Goal: Information Seeking & Learning: Understand process/instructions

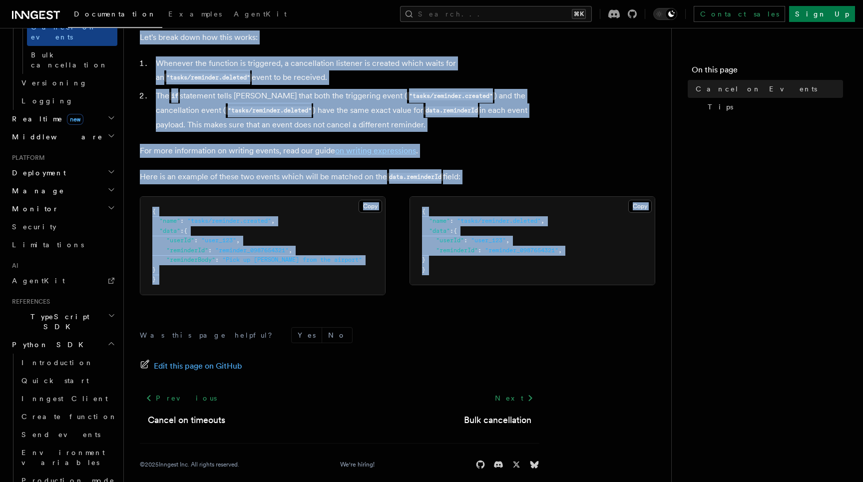
scroll to position [567, 0]
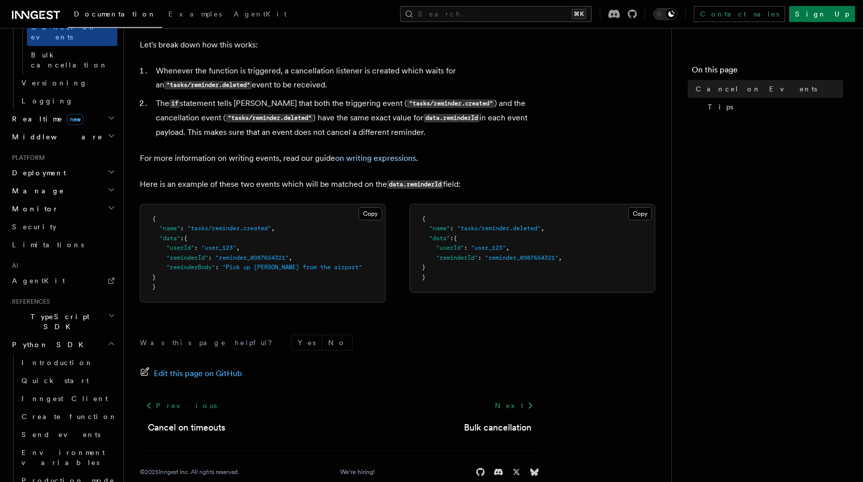
click at [423, 342] on form "Was this page helpful? Yes No" at bounding box center [339, 342] width 399 height 16
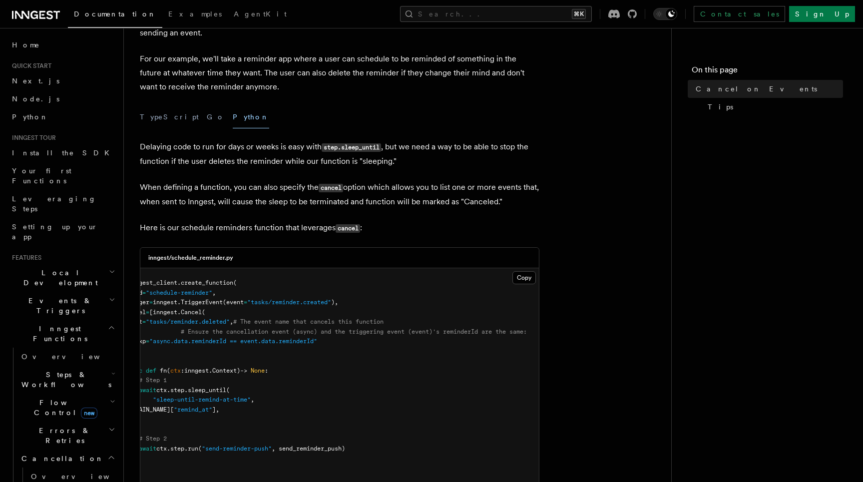
scroll to position [0, 0]
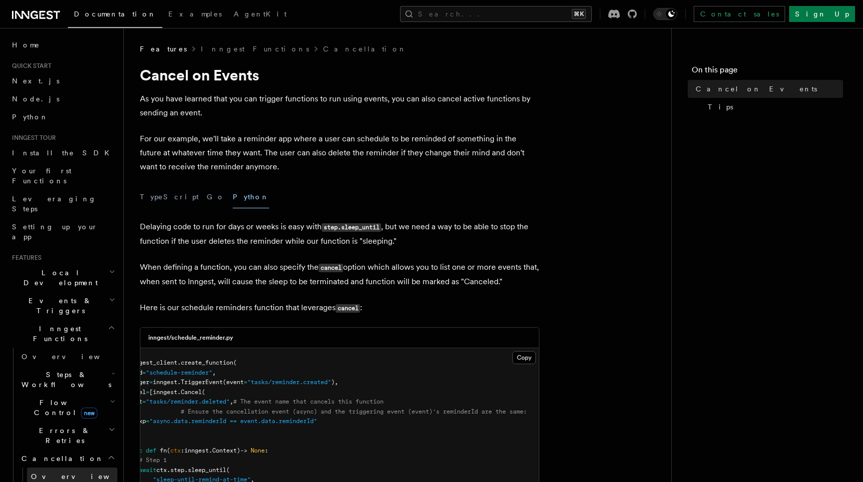
click at [72, 467] on link "Overview" at bounding box center [72, 476] width 90 height 18
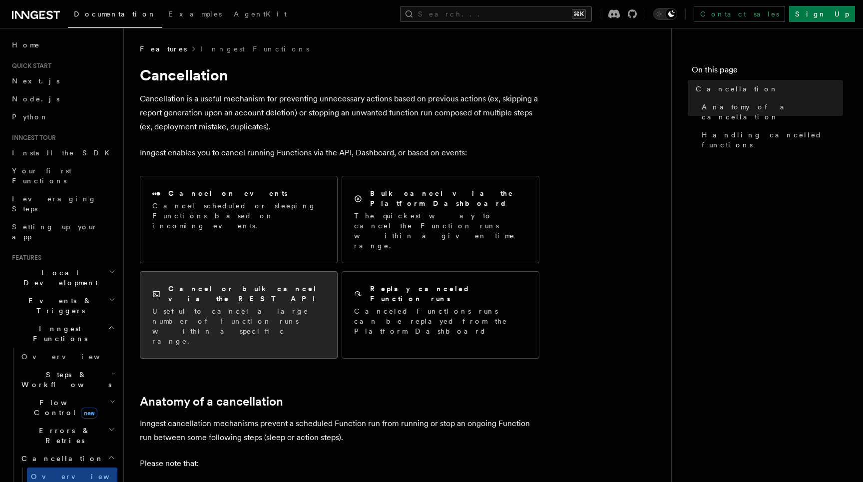
click at [260, 284] on h2 "Cancel or bulk cancel via the REST API" at bounding box center [246, 294] width 157 height 20
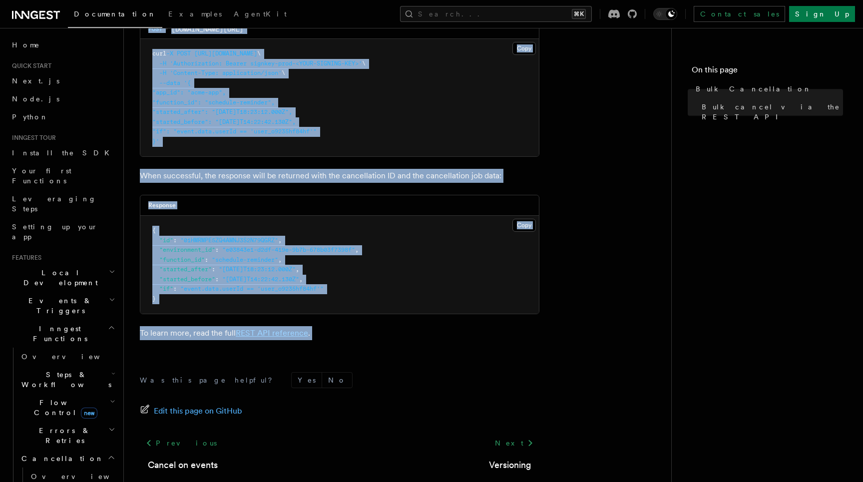
scroll to position [389, 0]
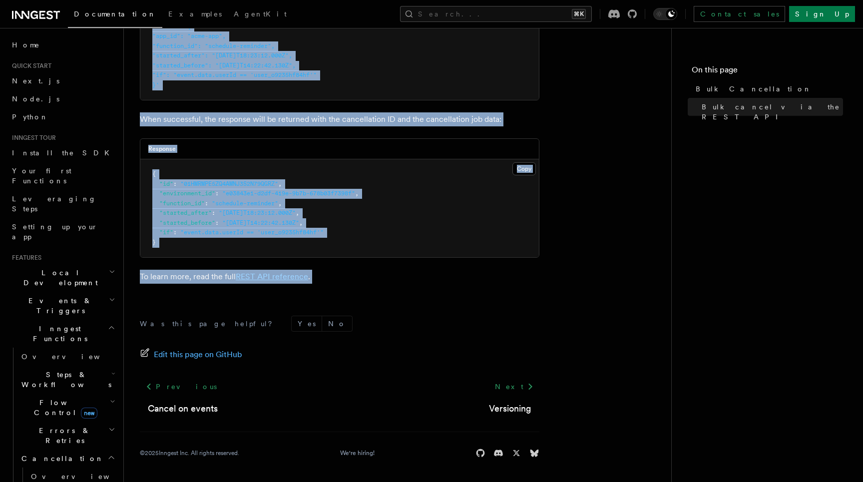
drag, startPoint x: 133, startPoint y: 47, endPoint x: 326, endPoint y: 314, distance: 329.3
click at [326, 314] on div "Features Inngest Functions Cancellation Bulk Cancellation With Inngest, your fu…" at bounding box center [413, 46] width 579 height 871
copy article "Features Inngest Functions Cancellation Bulk Cancellation With Inngest, your fu…"
